Goal: Task Accomplishment & Management: Manage account settings

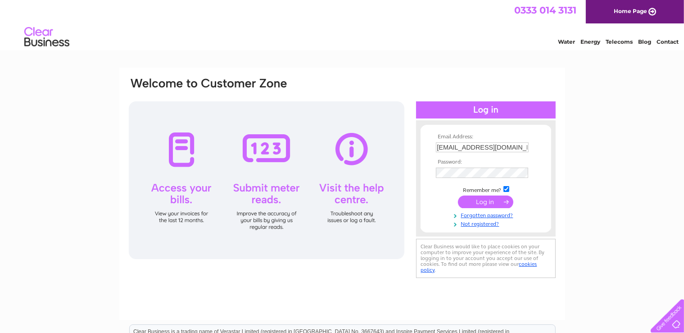
click at [474, 200] on input "submit" at bounding box center [485, 202] width 55 height 13
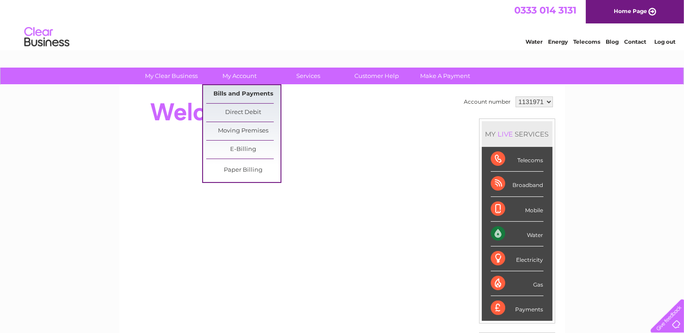
click at [246, 93] on link "Bills and Payments" at bounding box center [243, 94] width 74 height 18
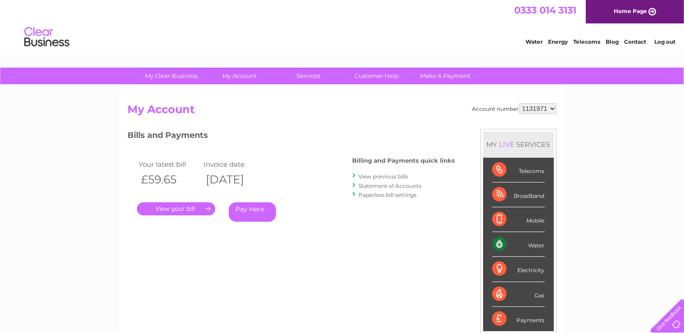
click at [171, 210] on link "." at bounding box center [176, 208] width 78 height 13
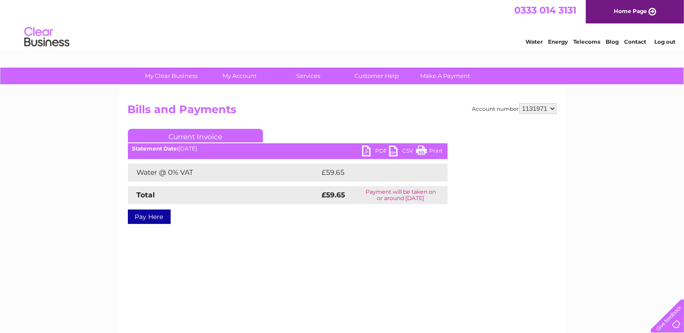
click at [382, 148] on link "PDF" at bounding box center [375, 152] width 27 height 13
